Goal: Information Seeking & Learning: Learn about a topic

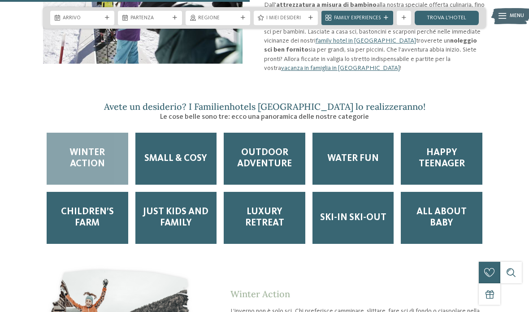
scroll to position [879, 0]
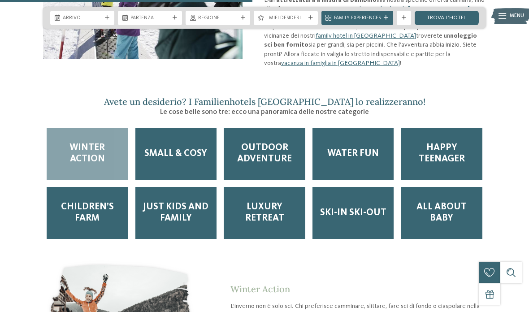
click at [357, 207] on span "Ski-in ski-out" at bounding box center [353, 212] width 66 height 11
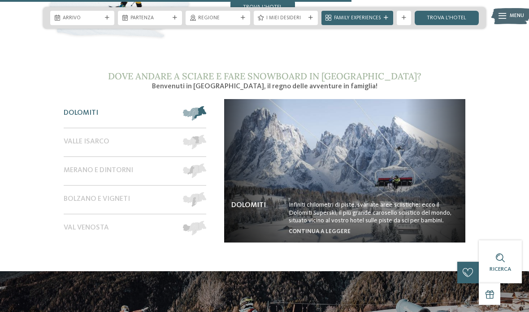
scroll to position [1226, 0]
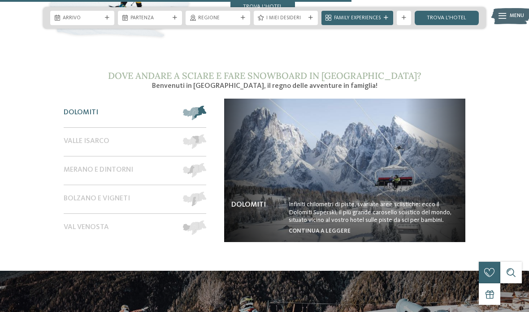
click at [207, 106] on span at bounding box center [207, 113] width 0 height 14
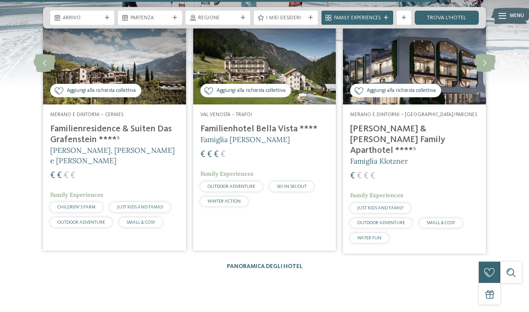
scroll to position [1554, 0]
click at [416, 124] on h4 "Heidi & Edith Family Aparthotel ****ˢ" at bounding box center [414, 140] width 129 height 32
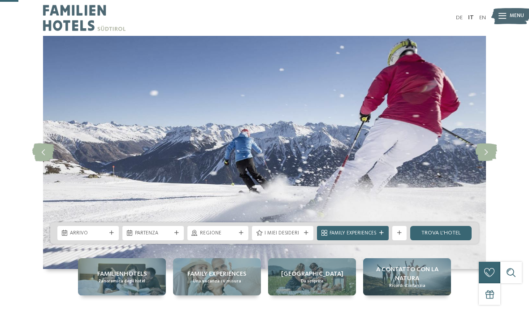
scroll to position [64, 0]
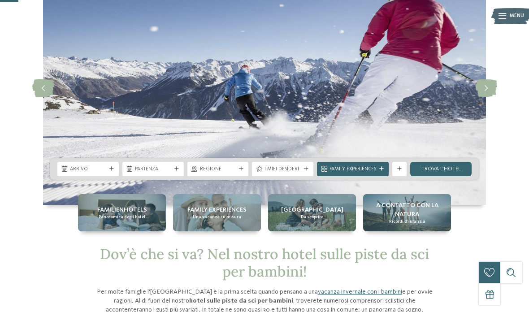
click at [136, 211] on span "Familienhotels" at bounding box center [122, 209] width 50 height 9
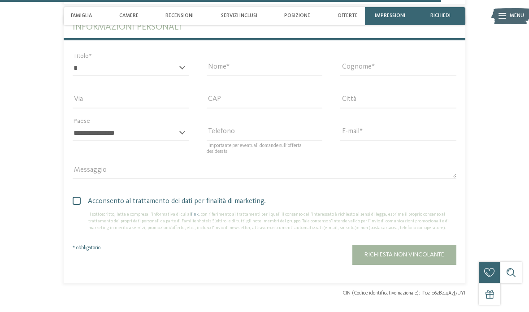
scroll to position [1928, 0]
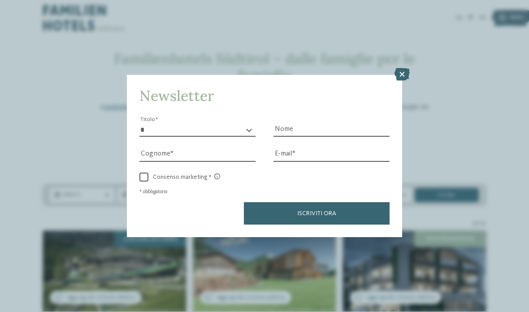
click at [400, 68] on div at bounding box center [401, 74] width 15 height 13
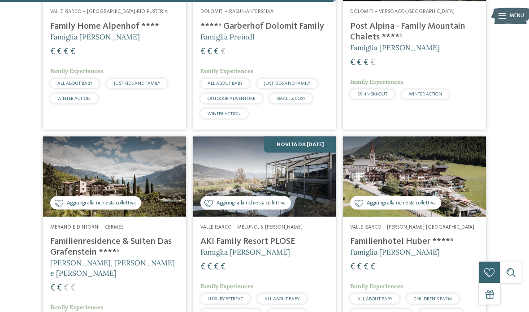
scroll to position [1423, 0]
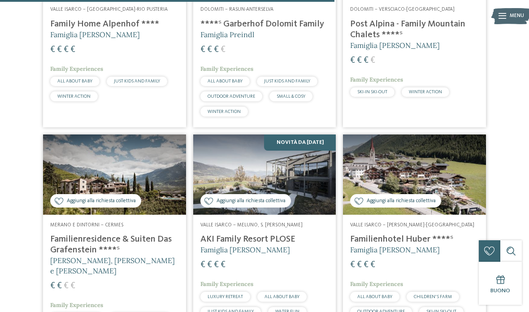
click at [283, 234] on h4 "AKI Family Resort PLOSE" at bounding box center [264, 239] width 129 height 11
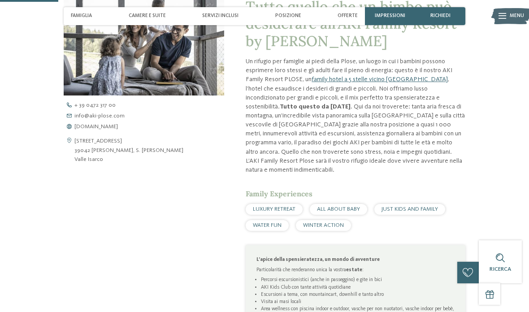
scroll to position [274, 0]
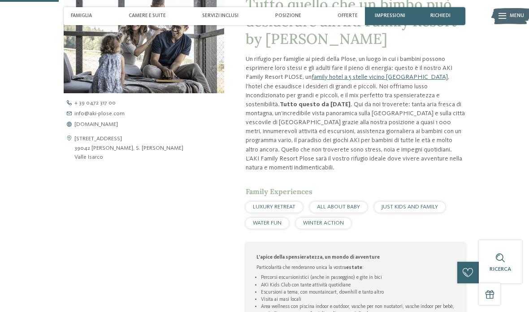
click at [335, 220] on span "WINTER ACTION" at bounding box center [323, 223] width 41 height 6
click at [330, 220] on span "WINTER ACTION" at bounding box center [323, 223] width 41 height 6
click at [336, 220] on span "WINTER ACTION" at bounding box center [323, 223] width 41 height 6
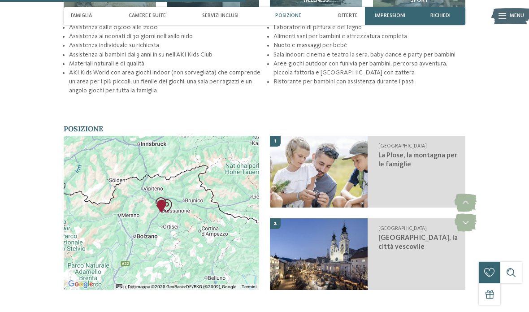
scroll to position [1148, 0]
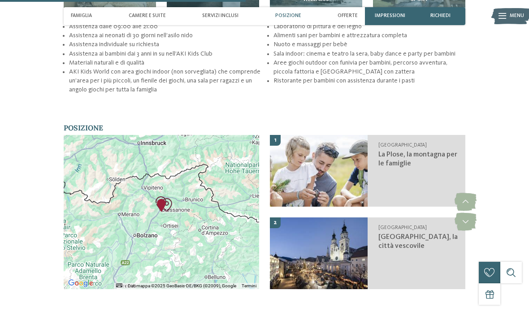
click at [409, 151] on span "La Plose, la montagna per le famiglie" at bounding box center [417, 159] width 79 height 16
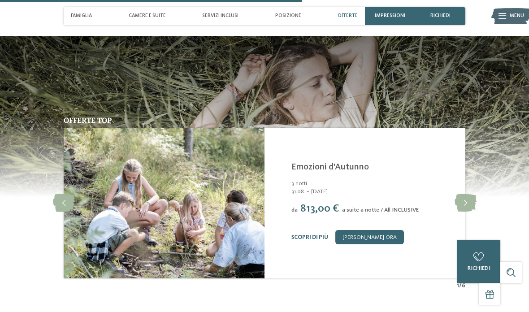
scroll to position [1437, 0]
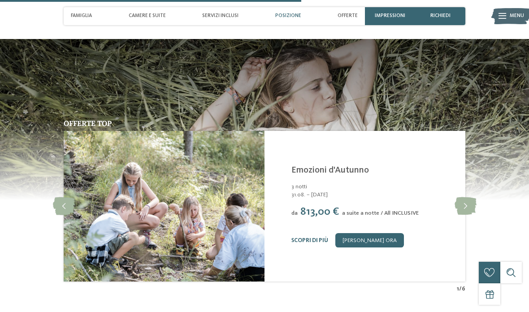
click at [89, 16] on span "Famiglia" at bounding box center [81, 16] width 21 height 6
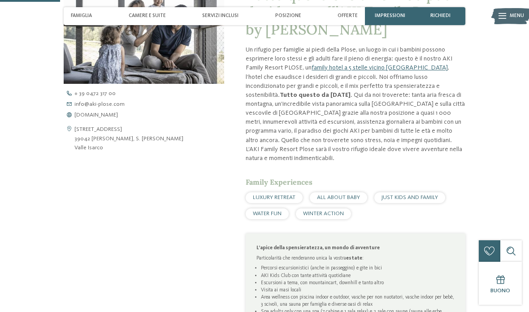
scroll to position [284, 0]
click at [112, 113] on span "www.aki-plose.com" at bounding box center [95, 115] width 43 height 6
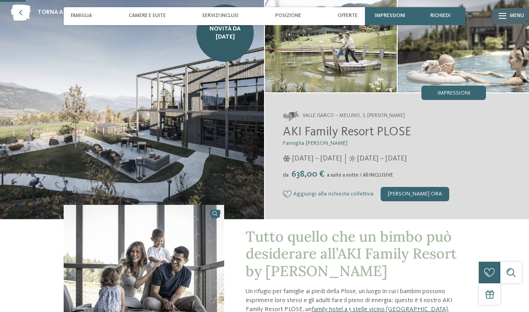
scroll to position [0, 0]
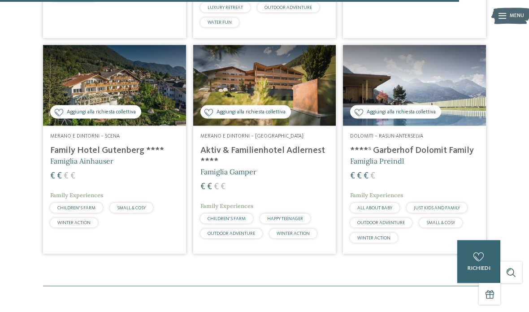
scroll to position [1987, 0]
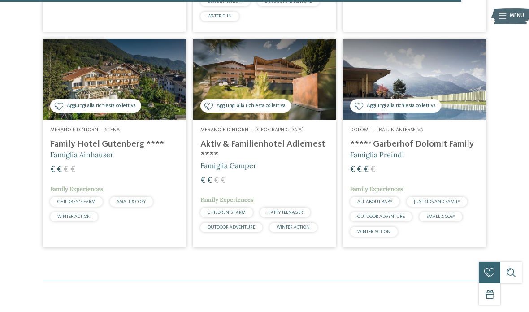
click at [441, 139] on h4 "****ˢ Garberhof Dolomit Family" at bounding box center [414, 144] width 129 height 11
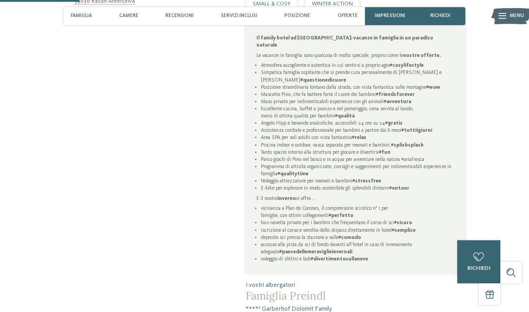
scroll to position [420, 0]
